Goal: Transaction & Acquisition: Register for event/course

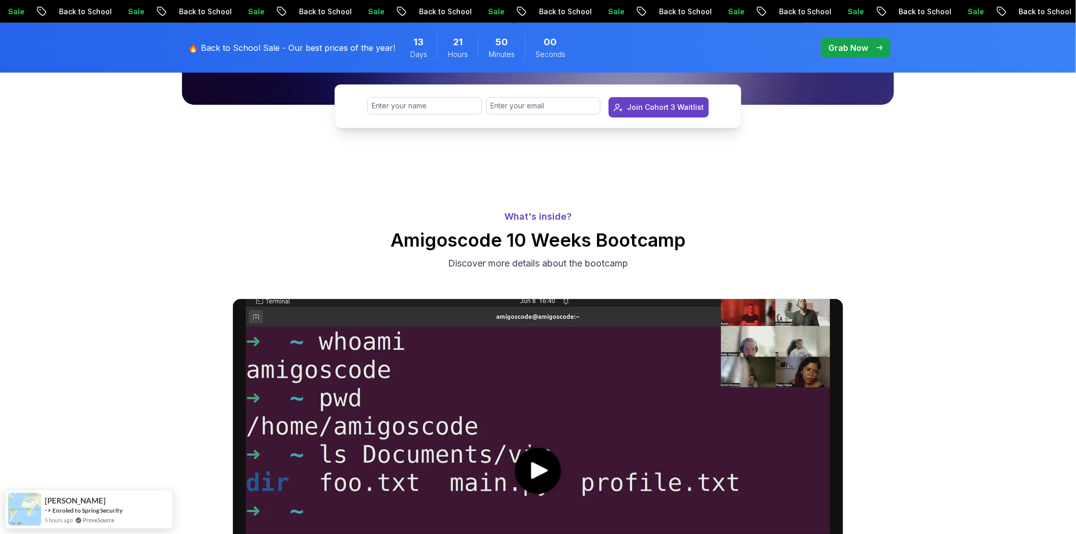
click at [856, 8] on p "Back to School" at bounding box center [890, 12] width 69 height 10
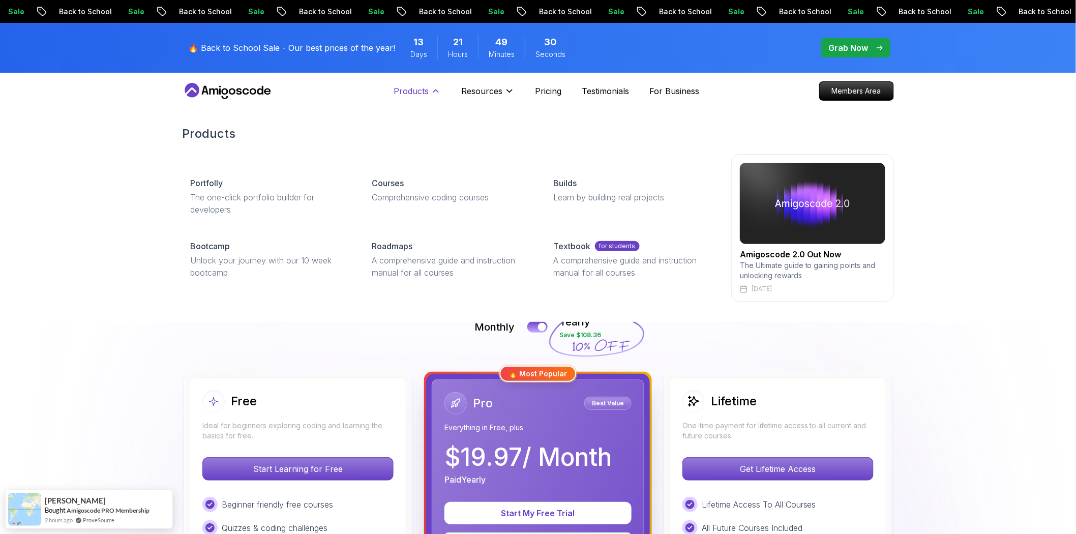
click at [438, 90] on icon at bounding box center [435, 91] width 5 height 3
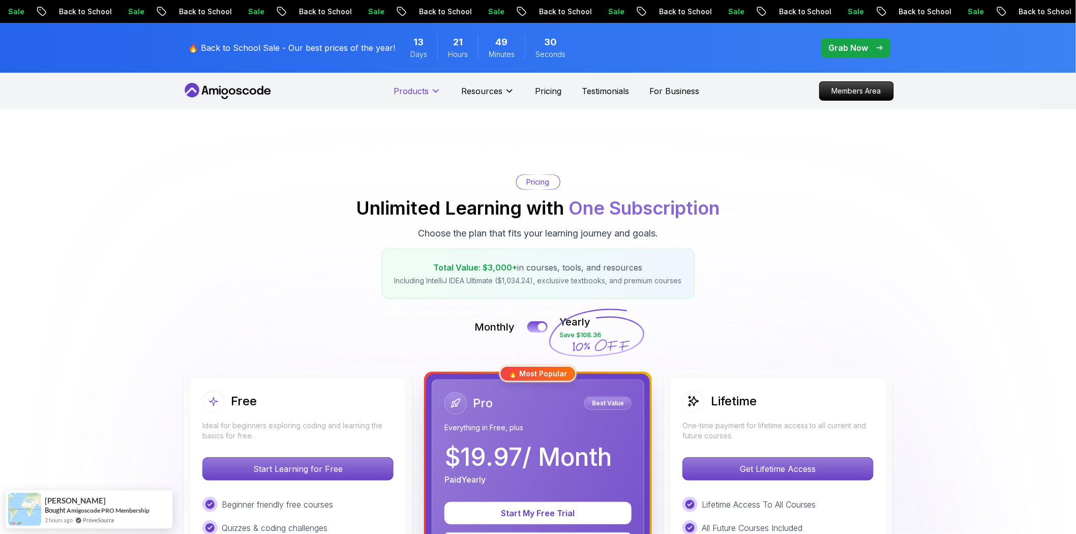
click at [438, 90] on icon at bounding box center [435, 91] width 5 height 3
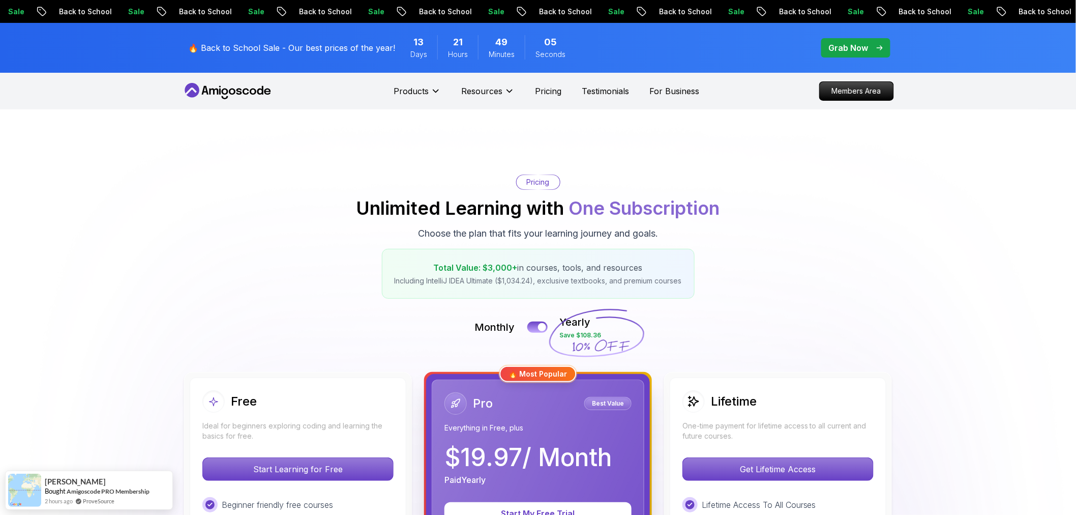
click at [852, 42] on p "Grab Now" at bounding box center [849, 48] width 40 height 12
click at [846, 44] on p "Grab Now" at bounding box center [849, 48] width 40 height 12
click at [223, 88] on icon at bounding box center [225, 91] width 7 height 6
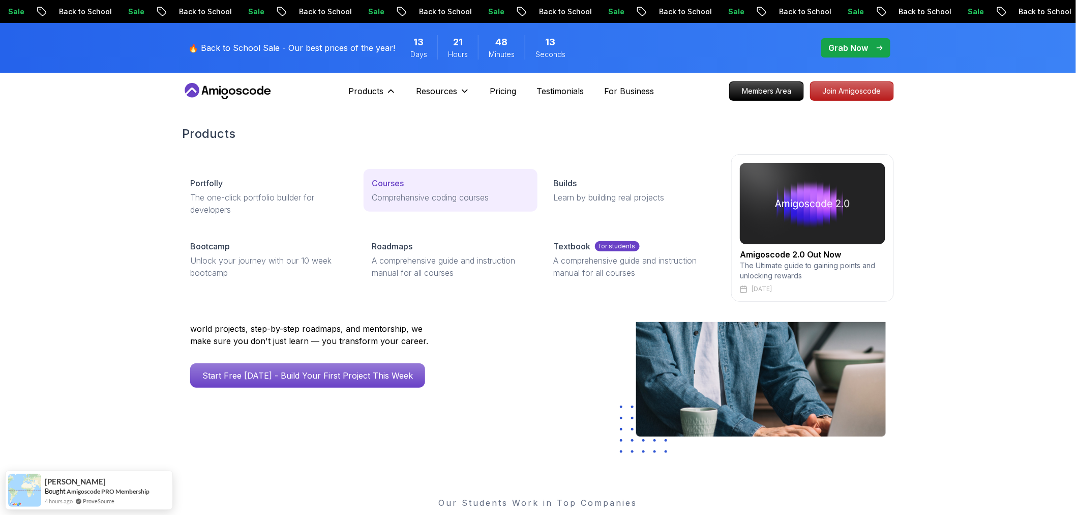
click at [409, 191] on p "Comprehensive coding courses" at bounding box center [450, 197] width 157 height 12
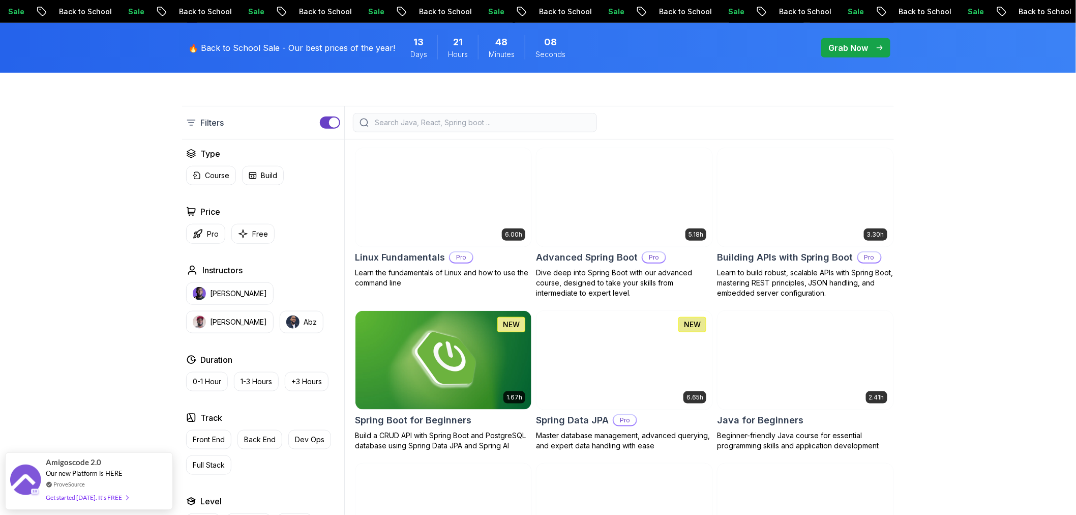
scroll to position [282, 0]
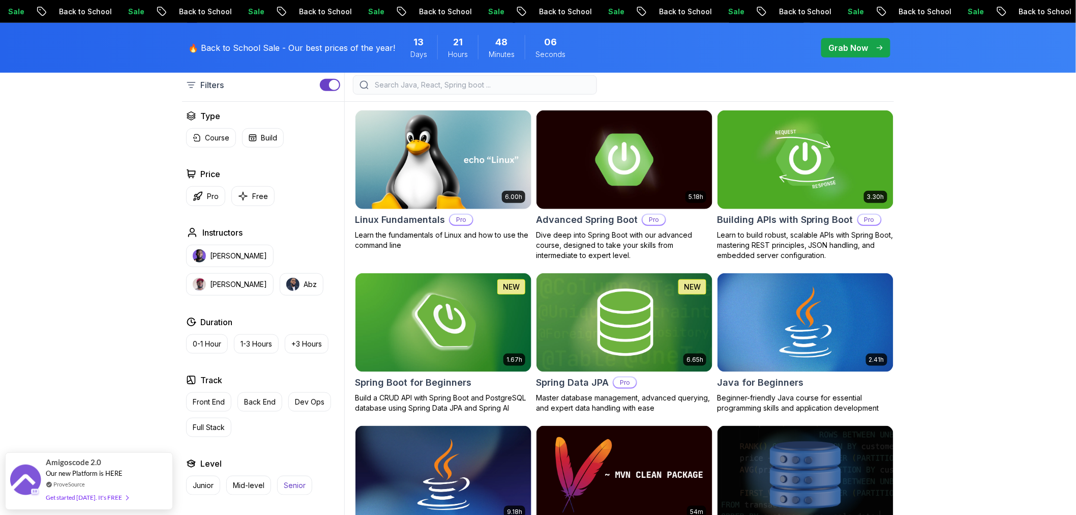
click at [277, 475] on button "Senior" at bounding box center [294, 484] width 35 height 19
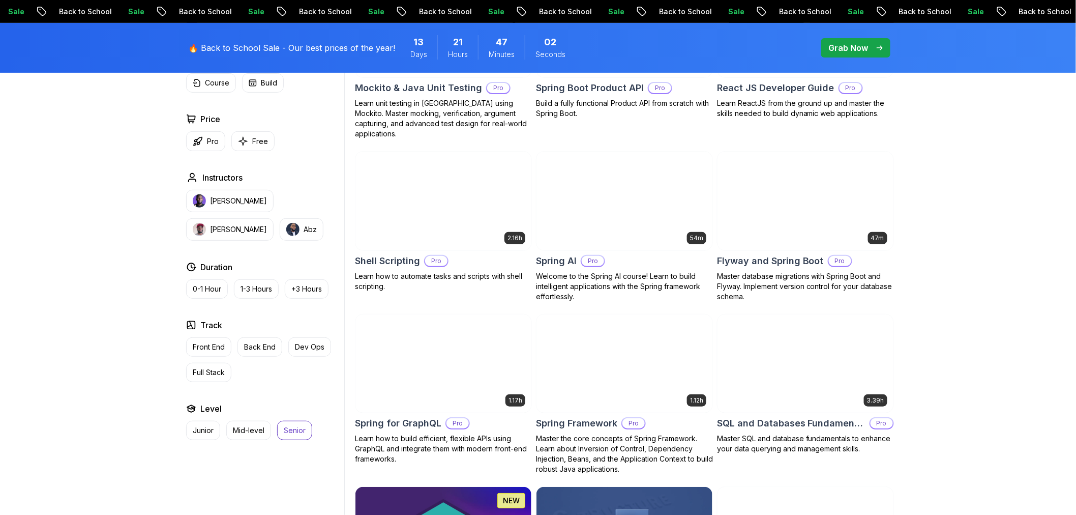
scroll to position [1695, 0]
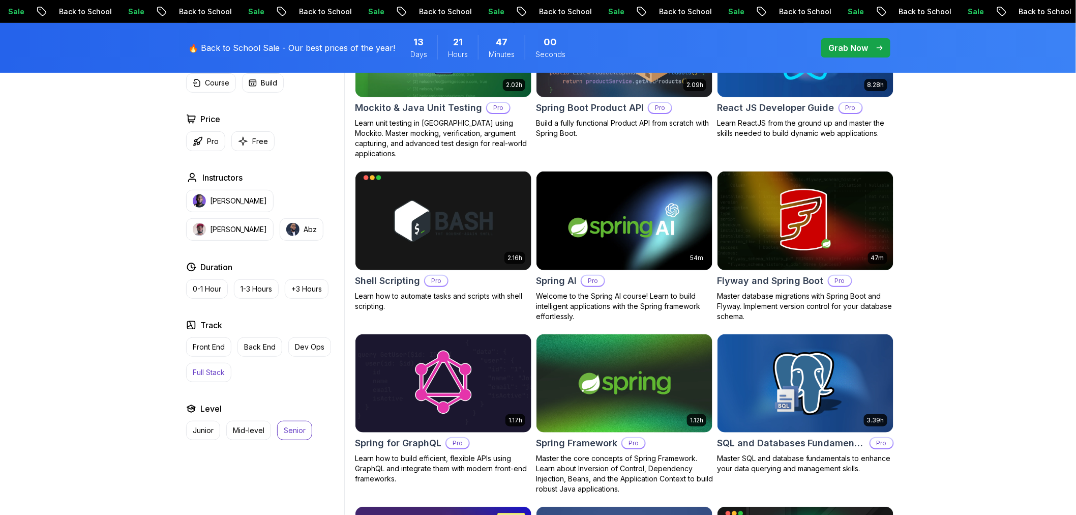
click at [196, 367] on p "Full Stack" at bounding box center [209, 372] width 32 height 10
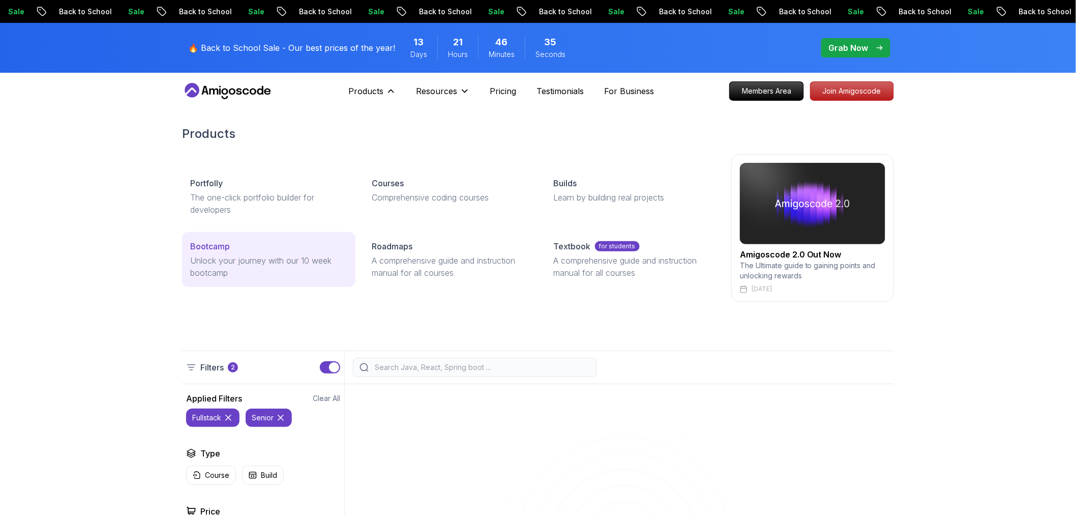
click at [287, 240] on div "Bootcamp" at bounding box center [268, 246] width 157 height 12
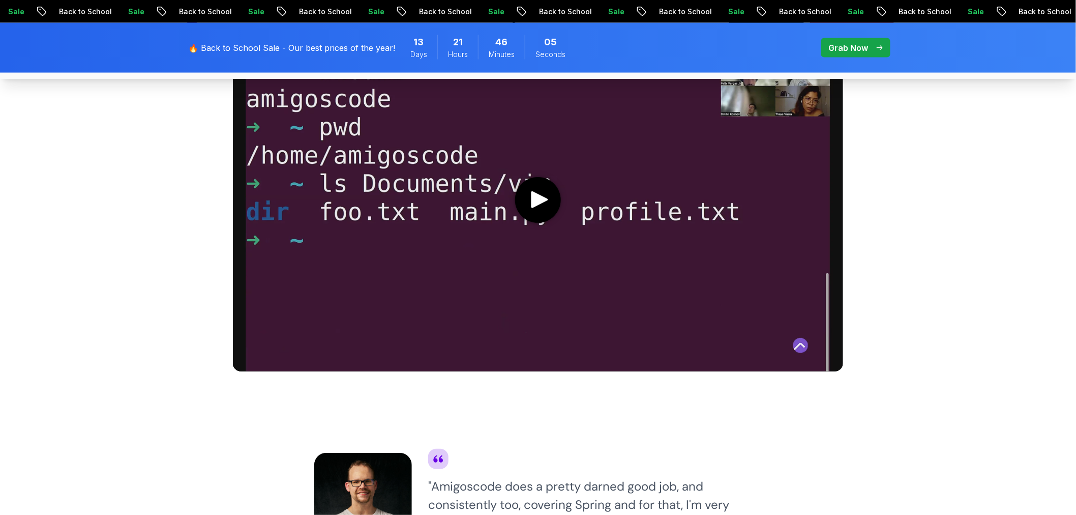
scroll to position [565, 0]
